Goal: Task Accomplishment & Management: Manage account settings

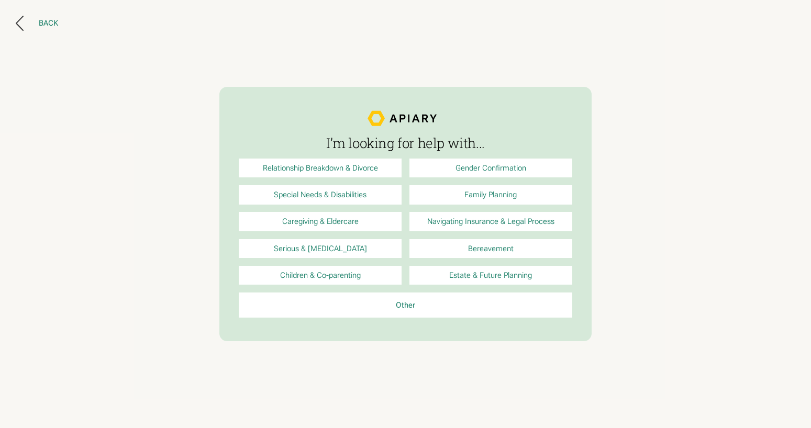
click at [25, 17] on button "Back" at bounding box center [37, 23] width 43 height 15
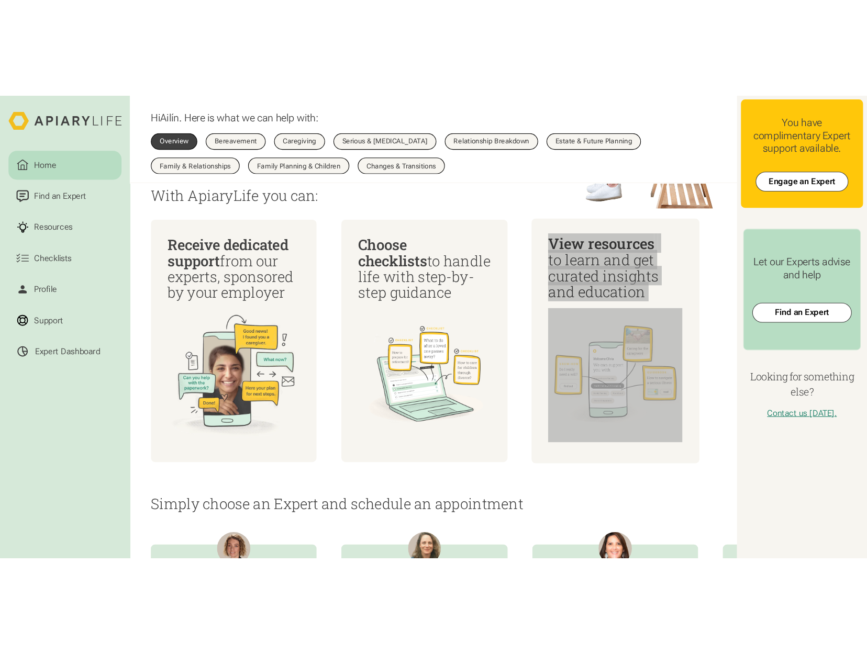
scroll to position [283, 0]
